Goal: Task Accomplishment & Management: Manage account settings

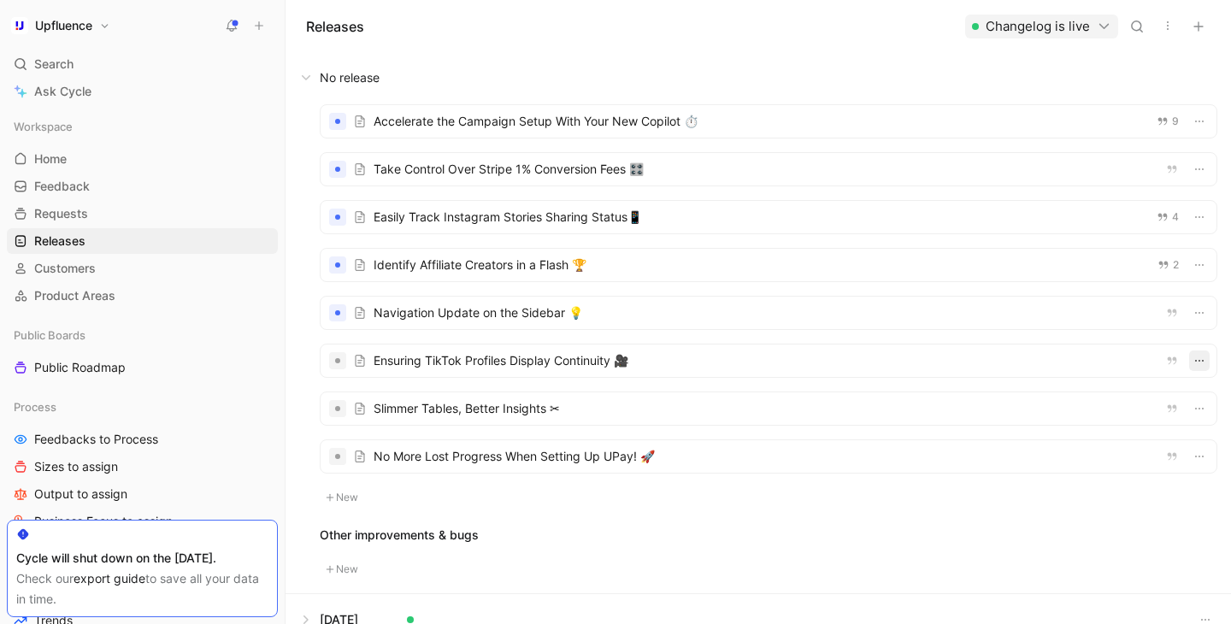
click at [1200, 364] on icon "button" at bounding box center [1199, 361] width 14 height 14
click at [1122, 453] on span "Delete" at bounding box center [1107, 448] width 36 height 15
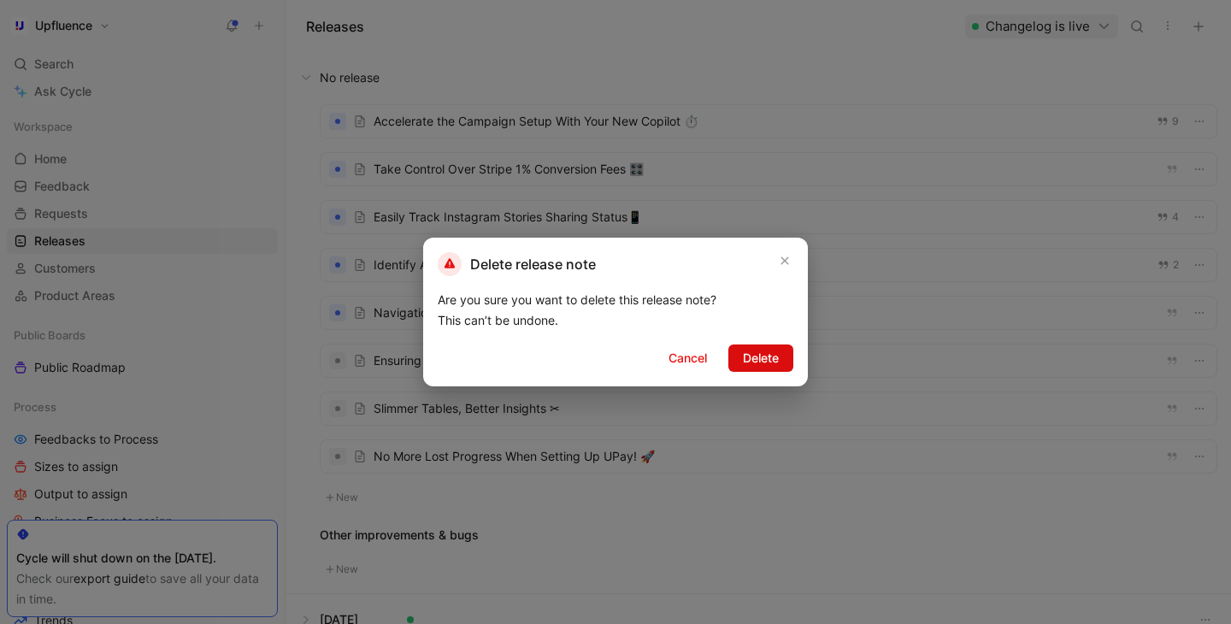
click at [753, 357] on span "Delete" at bounding box center [761, 358] width 36 height 21
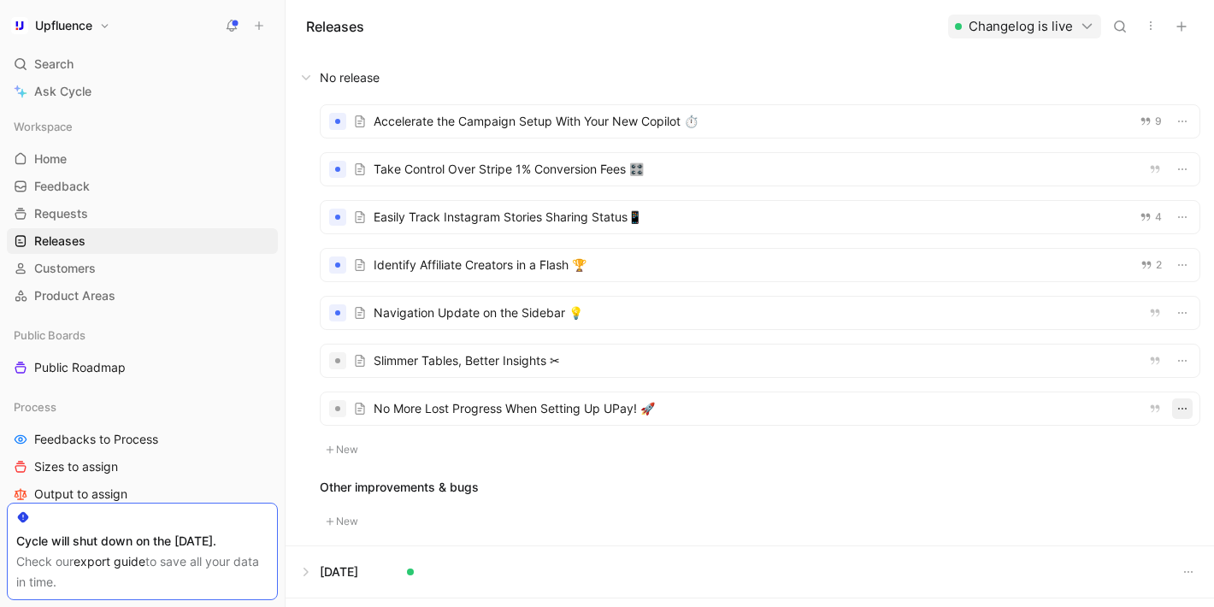
click at [1186, 408] on use "button" at bounding box center [1182, 409] width 9 height 2
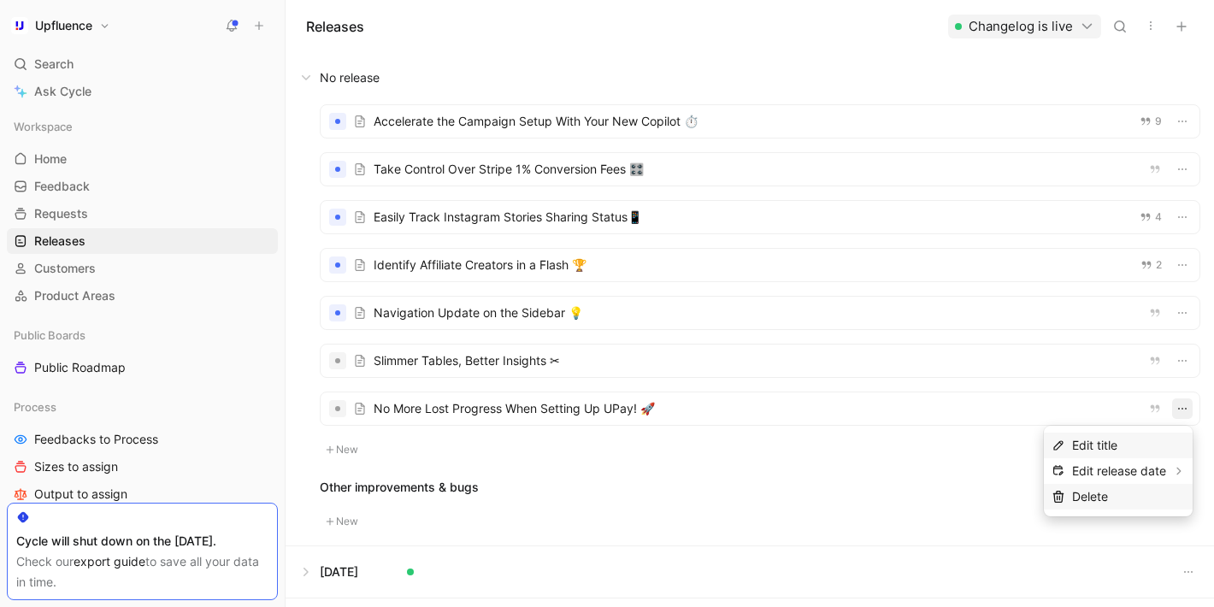
click at [1095, 493] on span "Delete" at bounding box center [1090, 496] width 36 height 15
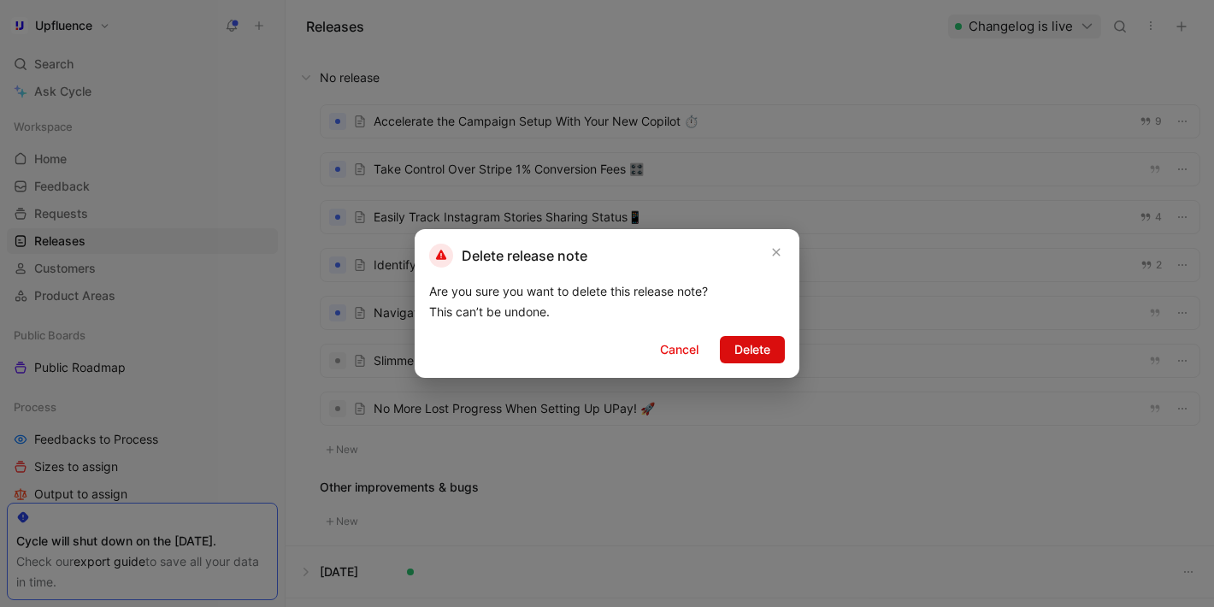
click at [754, 344] on span "Delete" at bounding box center [752, 349] width 36 height 21
